Goal: Task Accomplishment & Management: Complete application form

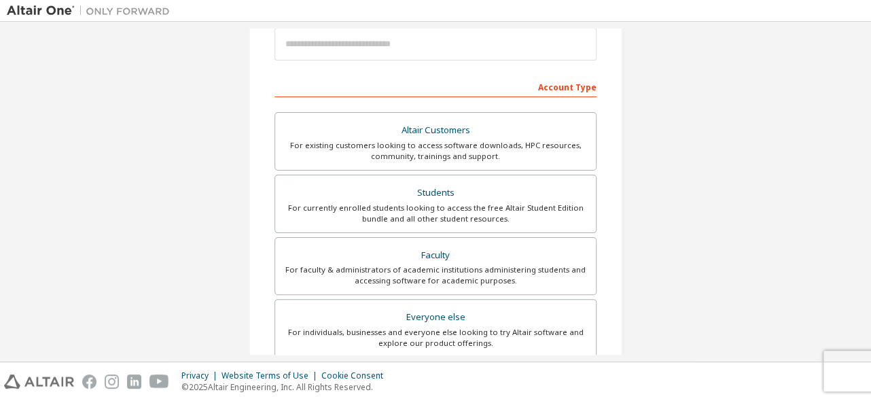
scroll to position [204, 0]
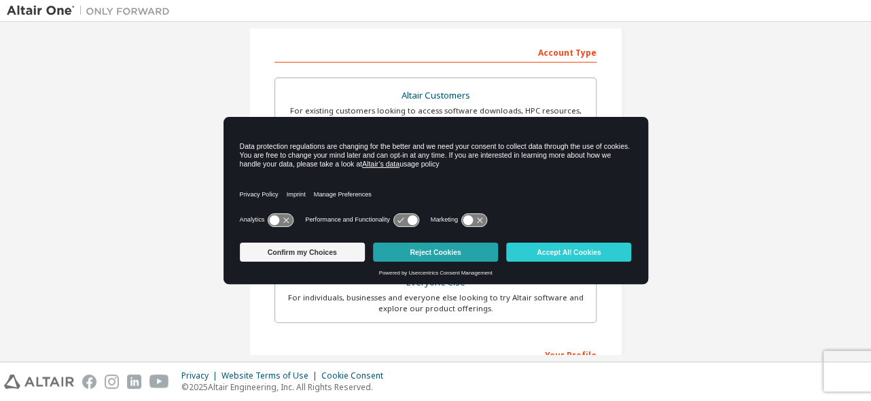
click at [440, 251] on button "Reject Cookies" at bounding box center [435, 252] width 125 height 19
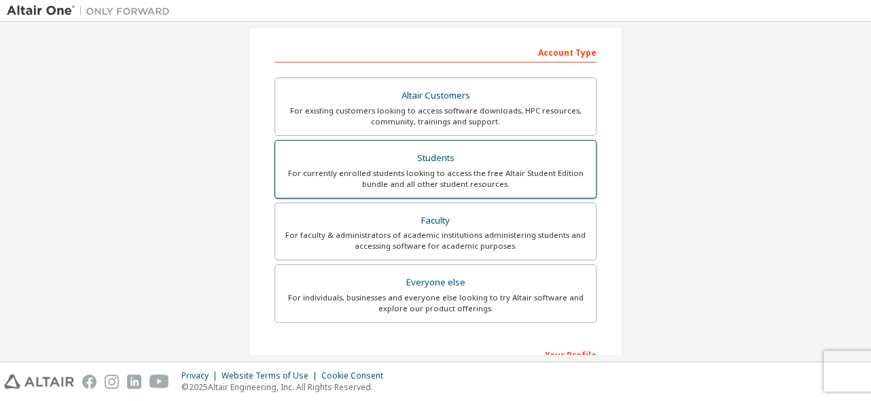
click at [419, 158] on div "Students" at bounding box center [435, 158] width 304 height 19
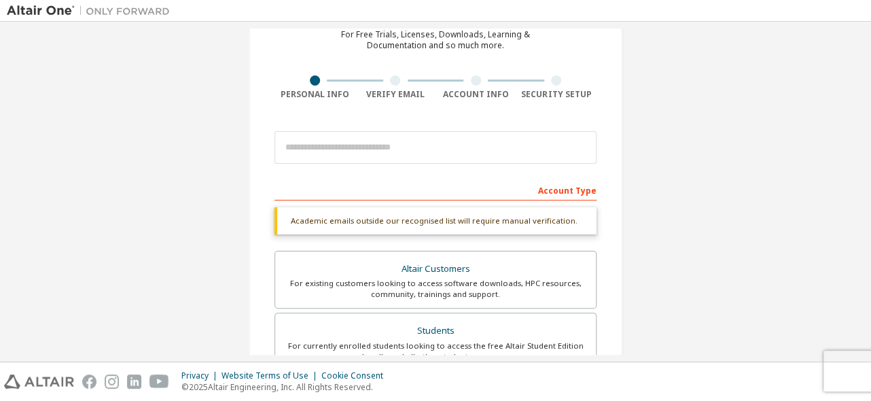
scroll to position [68, 0]
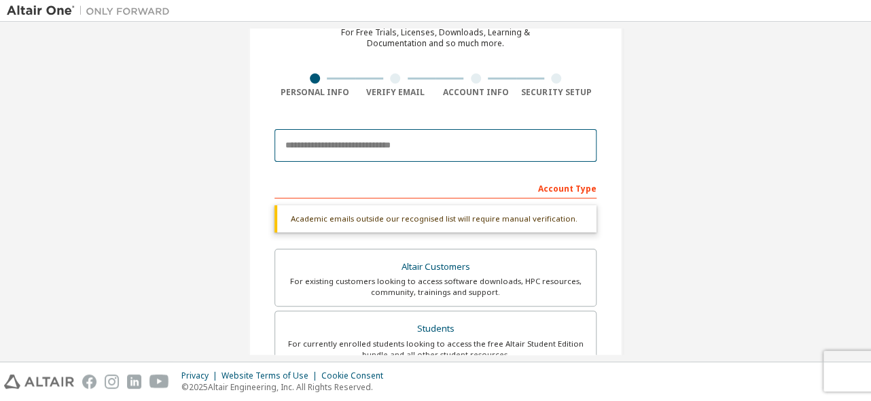
click at [422, 142] on input "email" at bounding box center [436, 145] width 322 height 33
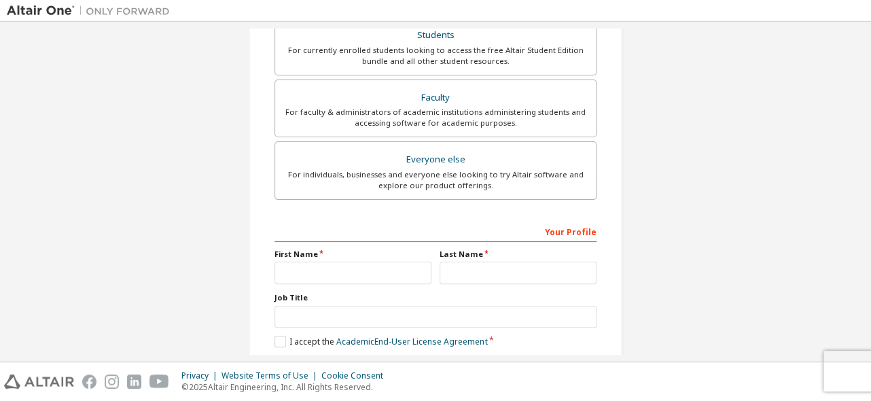
scroll to position [390, 0]
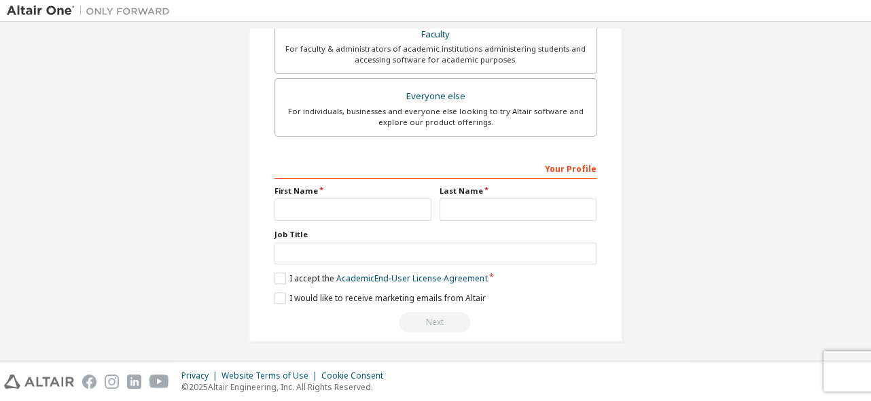
type input "**********"
click at [378, 207] on input "text" at bounding box center [353, 209] width 157 height 22
type input "*****"
type input "*"
type input "**********"
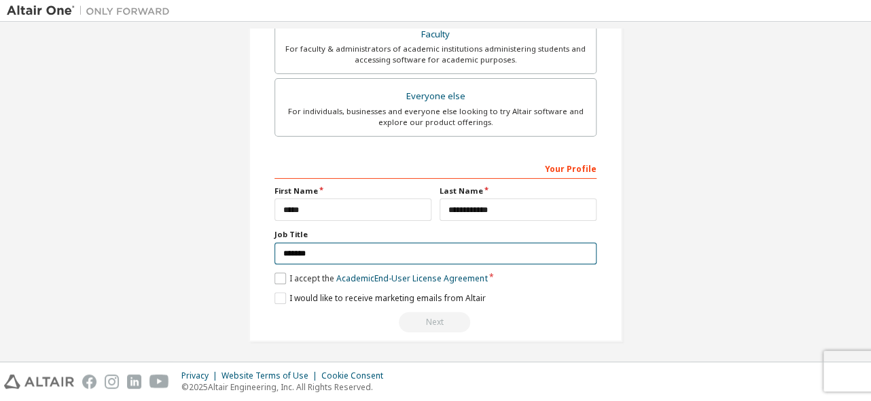
type input "*******"
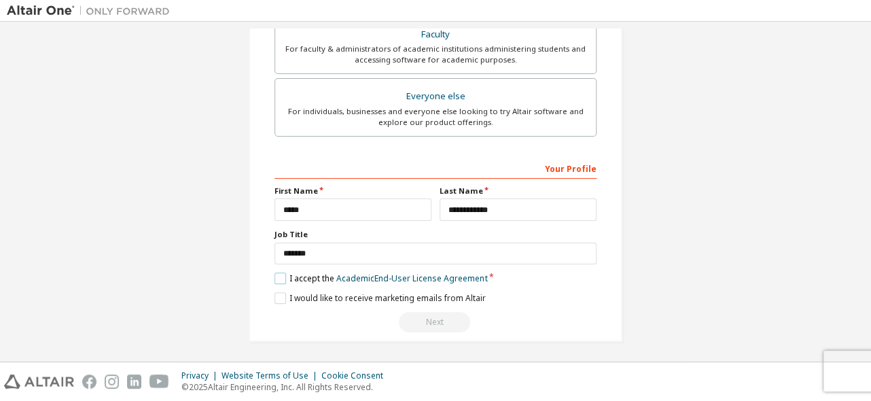
click at [275, 275] on label "I accept the Academic End-User License Agreement" at bounding box center [381, 279] width 213 height 12
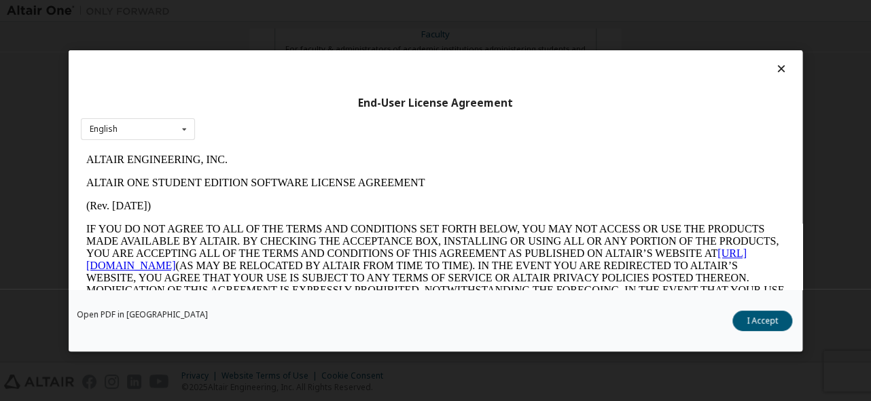
scroll to position [0, 0]
click at [768, 317] on button "I Accept" at bounding box center [763, 321] width 60 height 20
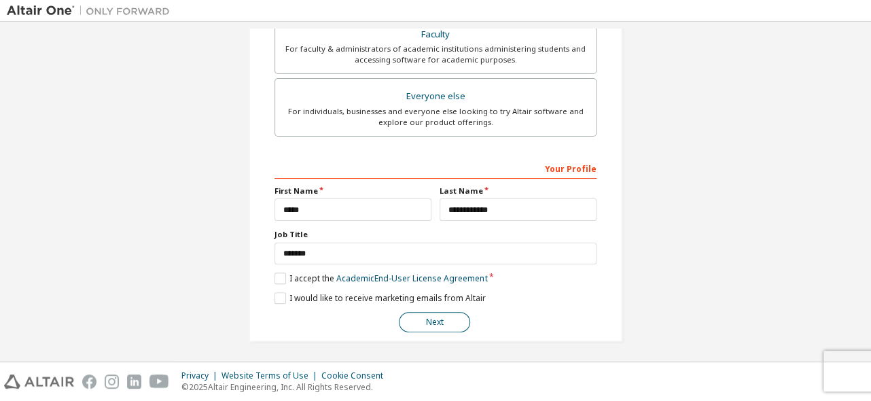
click at [425, 323] on button "Next" at bounding box center [434, 322] width 71 height 20
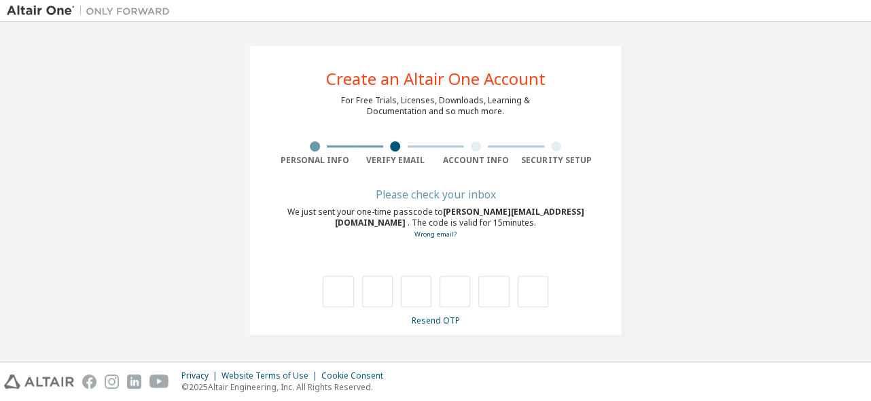
type input "*"
click at [474, 303] on div "* * * *" at bounding box center [436, 291] width 226 height 31
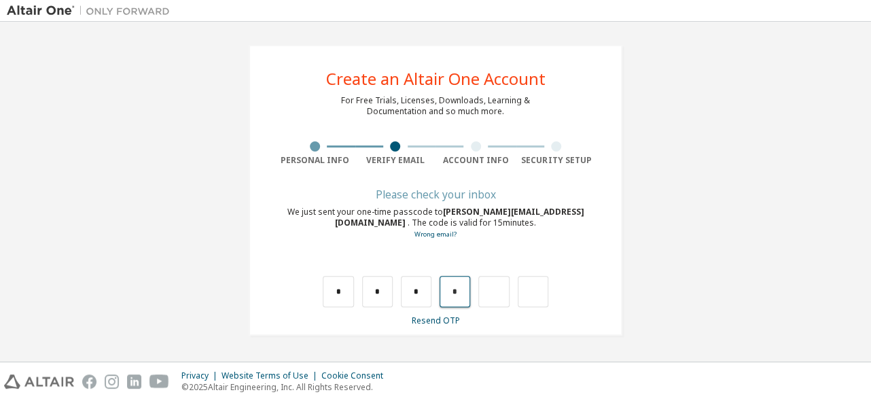
click at [451, 285] on input "*" at bounding box center [455, 291] width 31 height 31
click at [460, 289] on input "*" at bounding box center [455, 291] width 31 height 31
click at [458, 294] on input "text" at bounding box center [455, 291] width 31 height 31
type input "*"
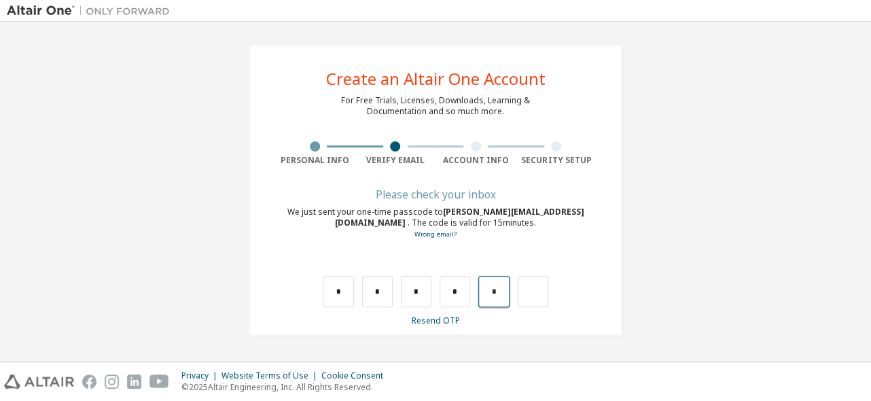
click at [492, 286] on input "*" at bounding box center [493, 291] width 31 height 31
click at [496, 289] on input "*" at bounding box center [493, 291] width 31 height 31
click at [496, 289] on input "text" at bounding box center [493, 291] width 31 height 31
type input "*"
